Goal: Task Accomplishment & Management: Manage account settings

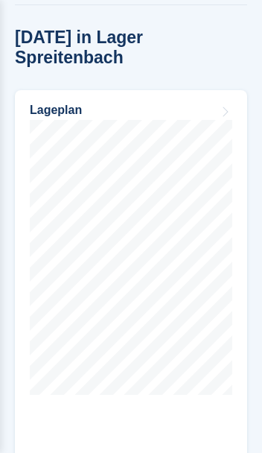
scroll to position [910, 0]
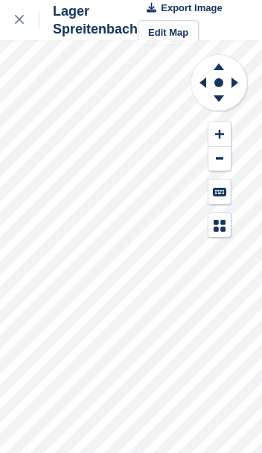
scroll to position [19, 0]
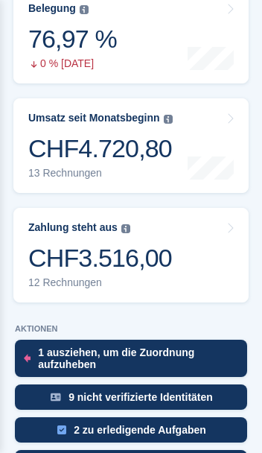
scroll to position [392, 0]
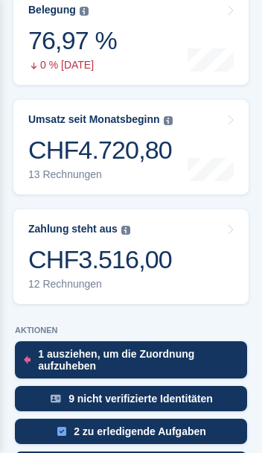
click at [67, 153] on div "CHF4.720,80" at bounding box center [100, 150] width 145 height 31
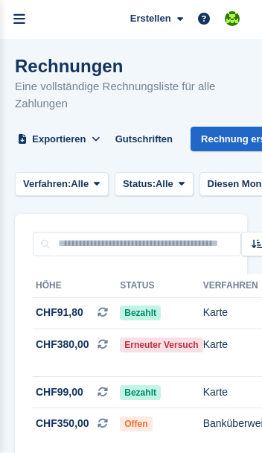
scroll to position [19, 0]
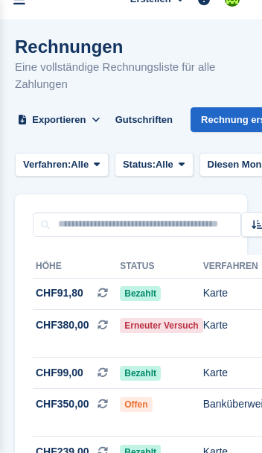
click at [100, 160] on icon at bounding box center [97, 165] width 6 height 10
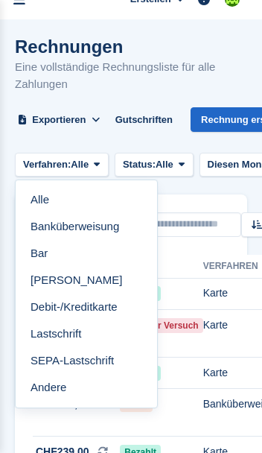
click at [219, 196] on div "Sortieren Sort by Erstellungsdatum Erstellt (älteste zuerst) Erstellt (neueste …" at bounding box center [131, 216] width 233 height 42
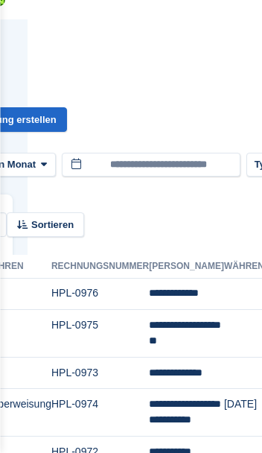
scroll to position [19, 316]
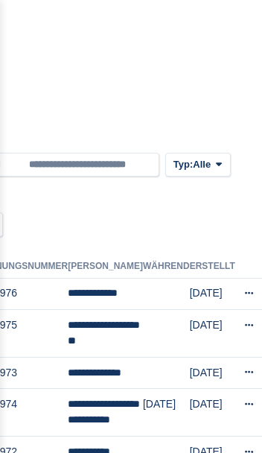
click at [216, 174] on button "Typ: Alle" at bounding box center [198, 165] width 66 height 25
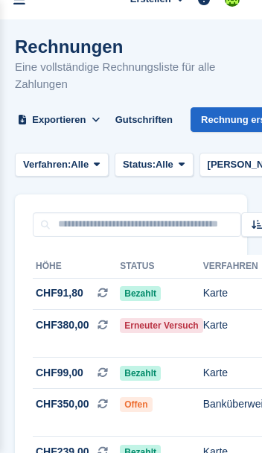
click at [188, 169] on span at bounding box center [182, 165] width 12 height 12
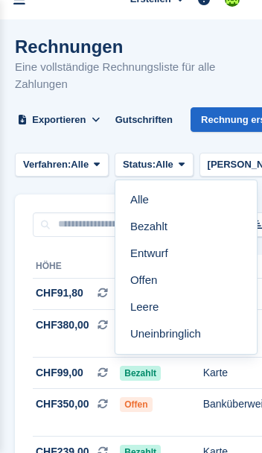
click at [40, 162] on span "Verfahren:" at bounding box center [47, 164] width 48 height 15
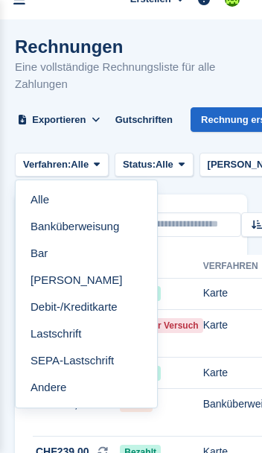
click at [227, 196] on div "Sortieren Sort by Erstellungsdatum Erstellt (älteste zuerst) Erstellt (neueste …" at bounding box center [131, 216] width 233 height 42
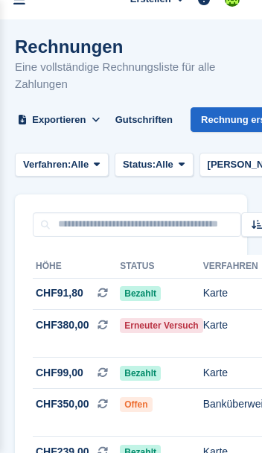
click at [37, 169] on span "Verfahren:" at bounding box center [47, 164] width 48 height 15
click at [237, 197] on div "Sortieren Sort by Erstellungsdatum Erstellt (älteste zuerst) Erstellt (neueste …" at bounding box center [131, 216] width 233 height 42
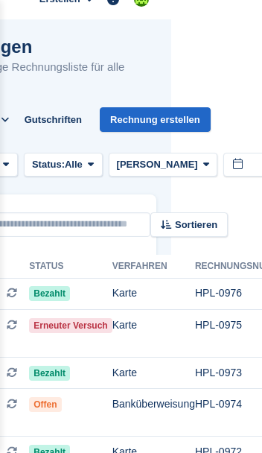
scroll to position [19, 92]
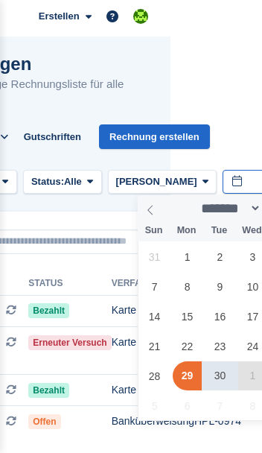
scroll to position [0, 92]
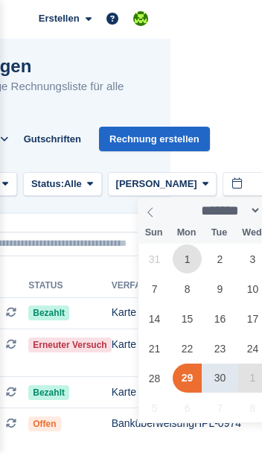
click at [192, 257] on span "1" at bounding box center [187, 259] width 29 height 29
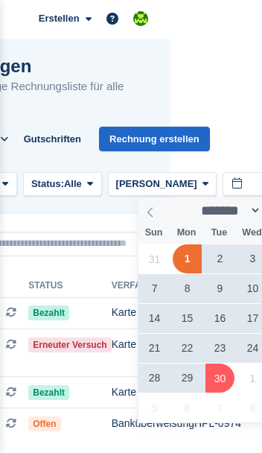
click at [221, 378] on span "30" at bounding box center [220, 378] width 29 height 29
type input "**********"
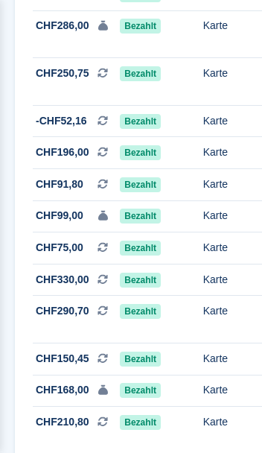
scroll to position [1650, 0]
